Goal: Navigation & Orientation: Find specific page/section

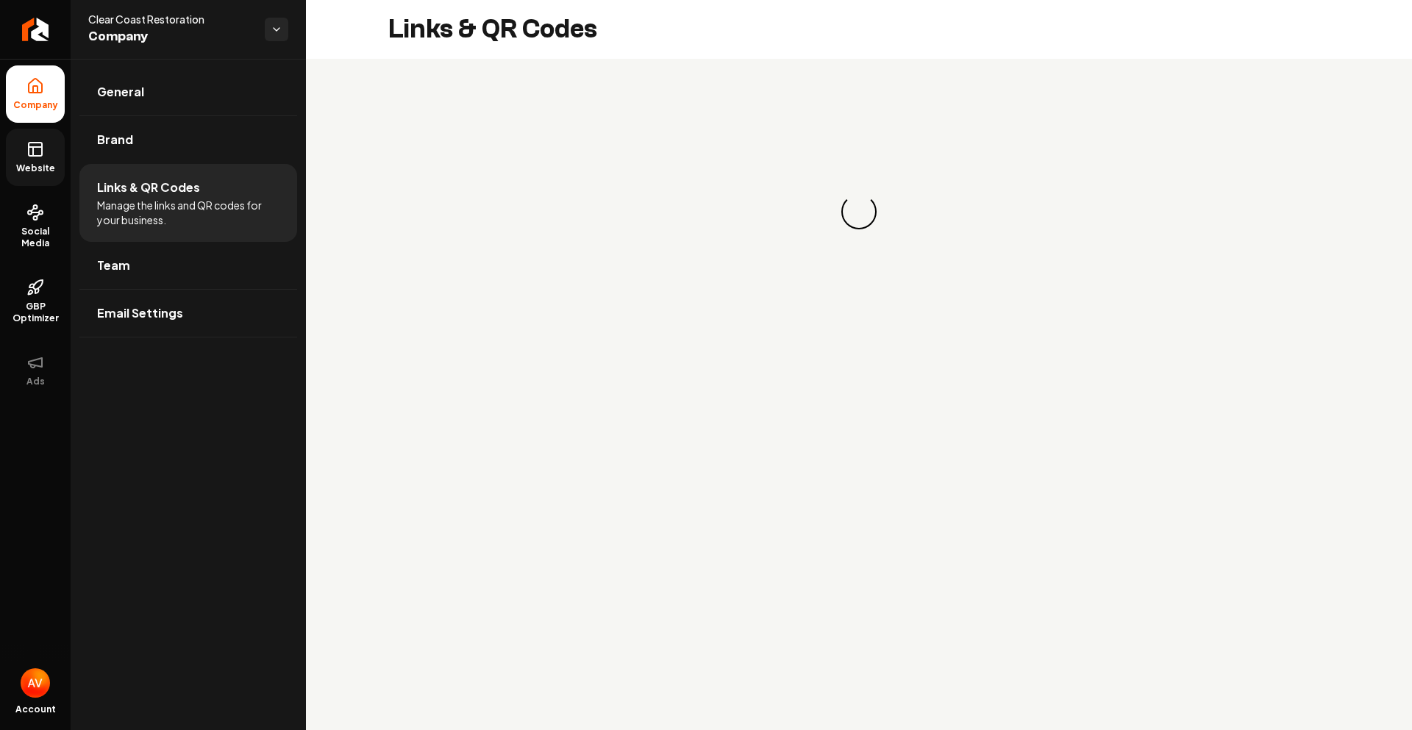
click at [18, 168] on span "Website" at bounding box center [35, 169] width 51 height 12
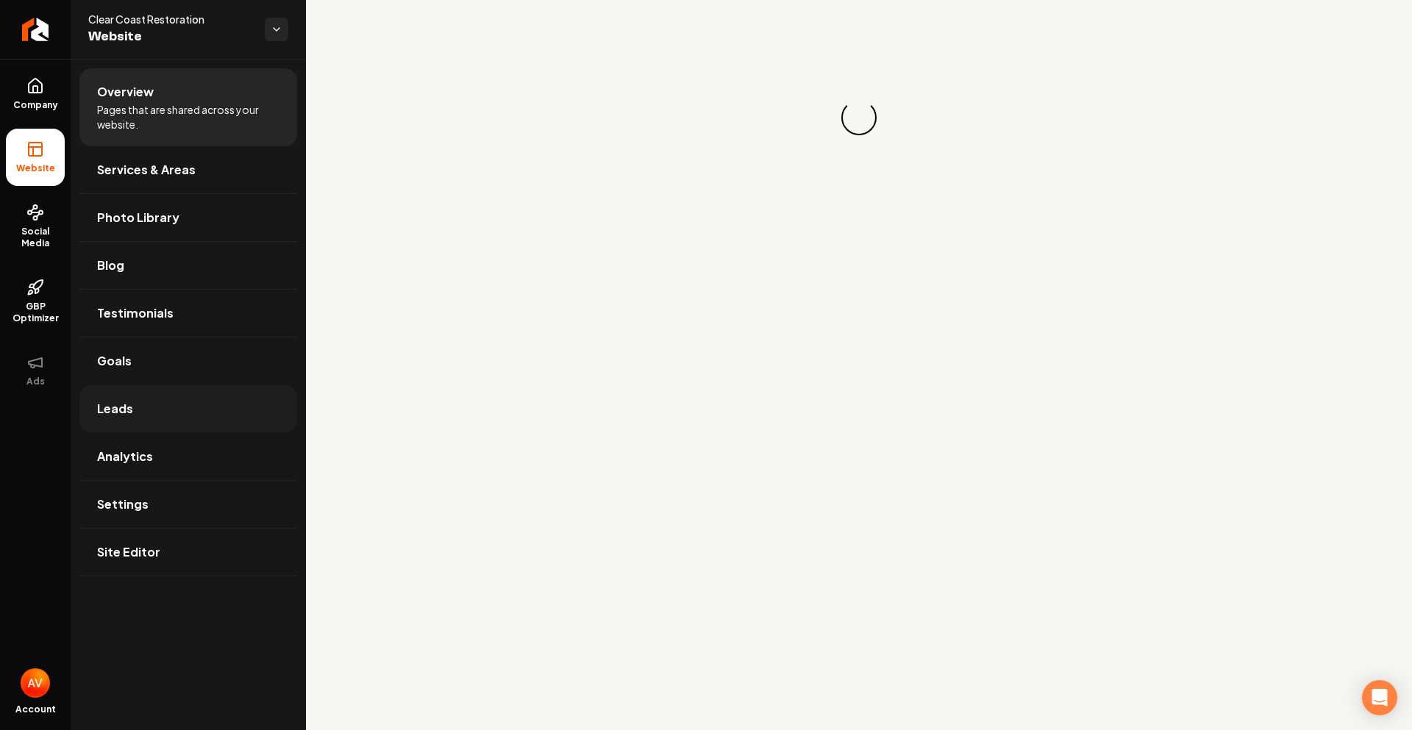
click at [135, 424] on link "Leads" at bounding box center [188, 408] width 218 height 47
